Goal: Task Accomplishment & Management: Manage account settings

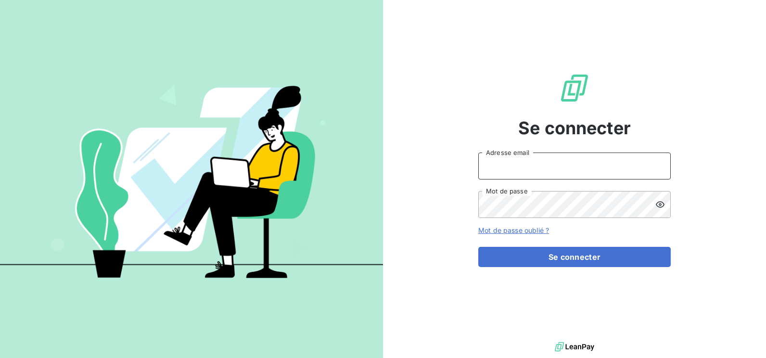
click at [534, 172] on input "Adresse email" at bounding box center [574, 165] width 192 height 27
